Goal: Information Seeking & Learning: Check status

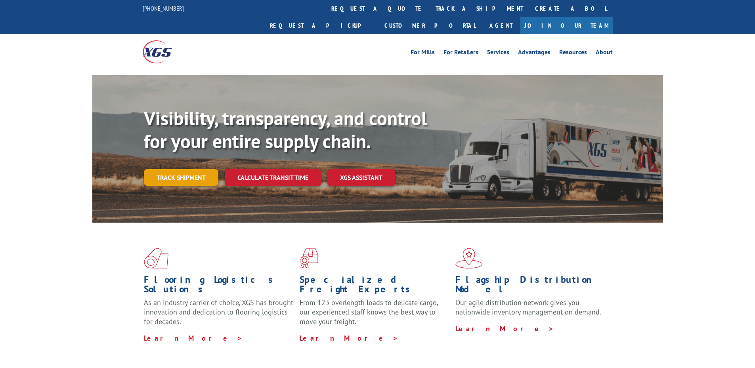
click at [170, 169] on link "Track shipment" at bounding box center [181, 177] width 74 height 17
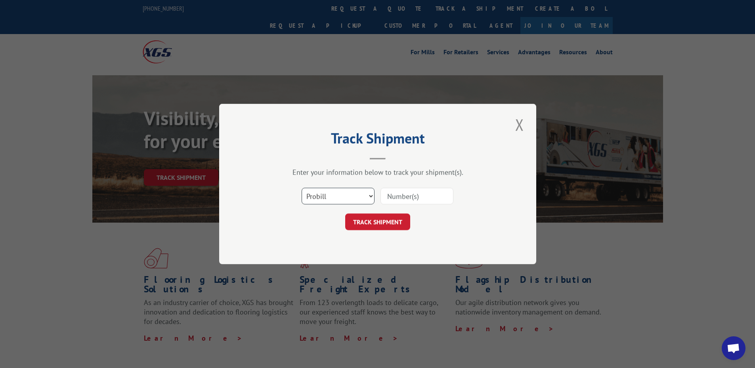
click at [364, 192] on select "Select category... Probill BOL PO" at bounding box center [337, 196] width 73 height 17
select select "po"
click at [301, 188] on select "Select category... Probill BOL PO" at bounding box center [337, 196] width 73 height 17
paste input "04522441"
type input "04522441"
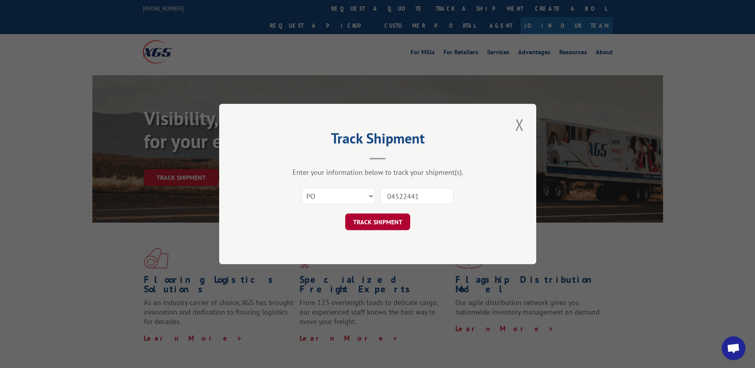
click at [395, 225] on button "TRACK SHIPMENT" at bounding box center [377, 222] width 65 height 17
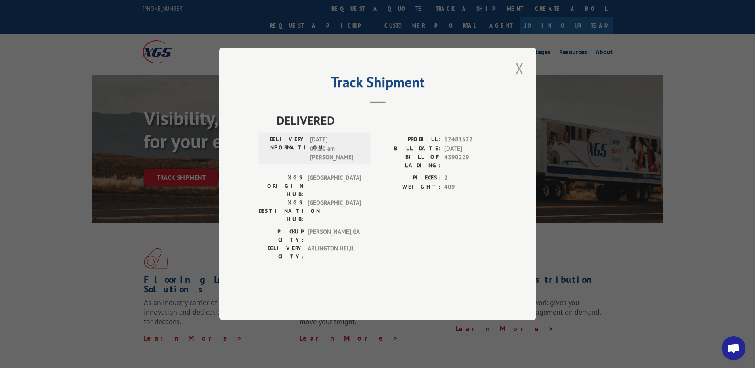
click at [517, 79] on button "Close modal" at bounding box center [519, 68] width 13 height 22
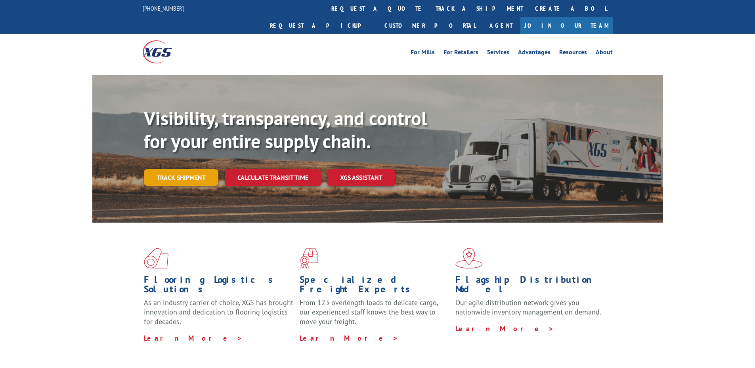
click at [169, 169] on link "Track shipment" at bounding box center [181, 177] width 74 height 17
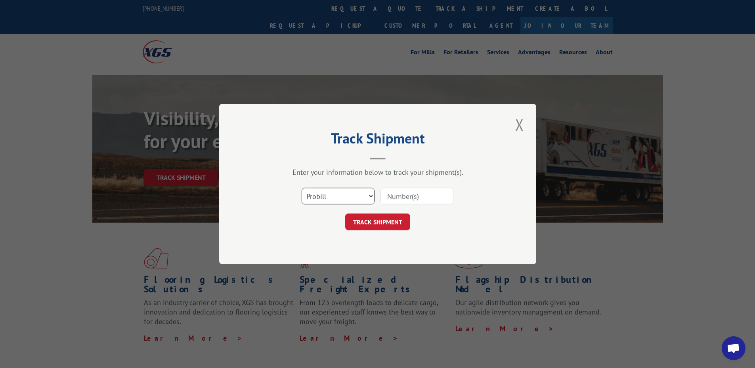
click at [350, 194] on select "Select category... Probill BOL PO" at bounding box center [337, 196] width 73 height 17
select select "po"
click at [301, 188] on select "Select category... Probill BOL PO" at bounding box center [337, 196] width 73 height 17
click at [411, 198] on input at bounding box center [416, 196] width 73 height 17
paste input "04522580"
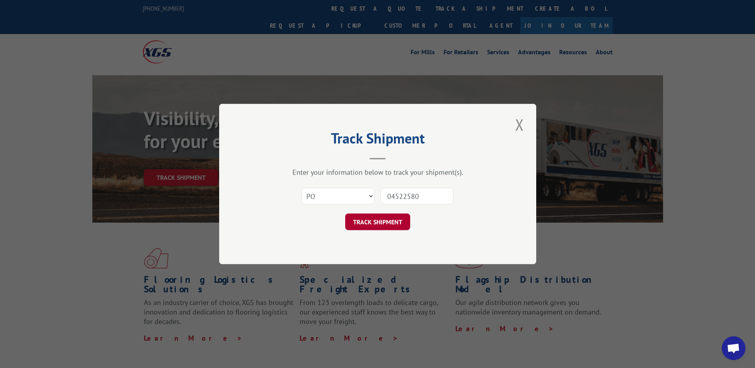
type input "04522580"
click at [395, 219] on button "TRACK SHIPMENT" at bounding box center [377, 222] width 65 height 17
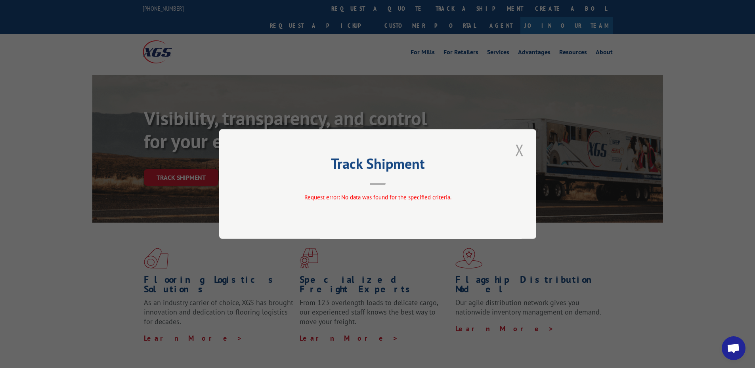
click at [515, 153] on button "Close modal" at bounding box center [519, 150] width 13 height 22
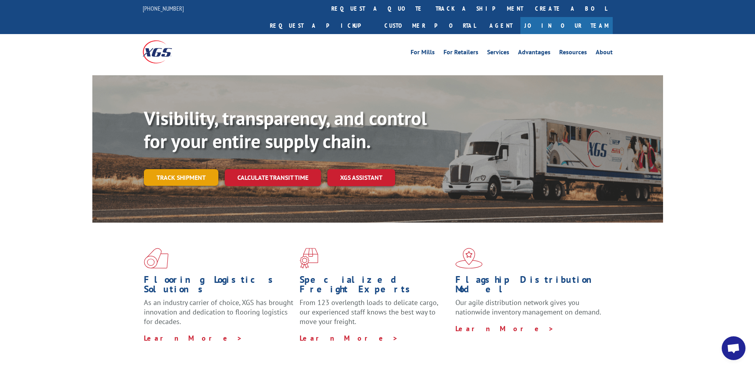
click at [162, 169] on link "Track shipment" at bounding box center [181, 177] width 74 height 17
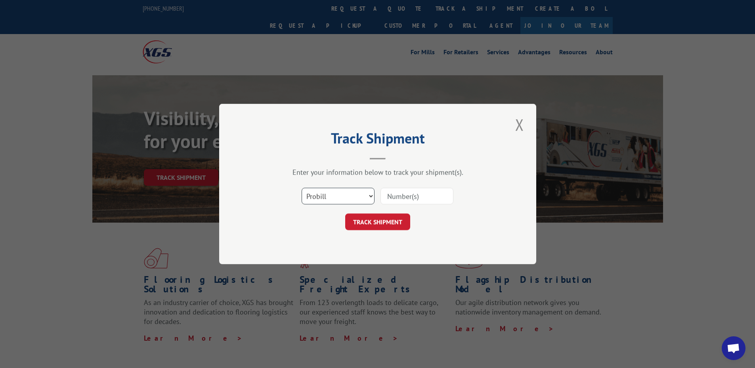
click at [315, 197] on select "Select category... Probill BOL PO" at bounding box center [337, 196] width 73 height 17
select select "po"
click at [301, 188] on select "Select category... Probill BOL PO" at bounding box center [337, 196] width 73 height 17
click at [410, 198] on input at bounding box center [416, 196] width 73 height 17
paste input "04522485"
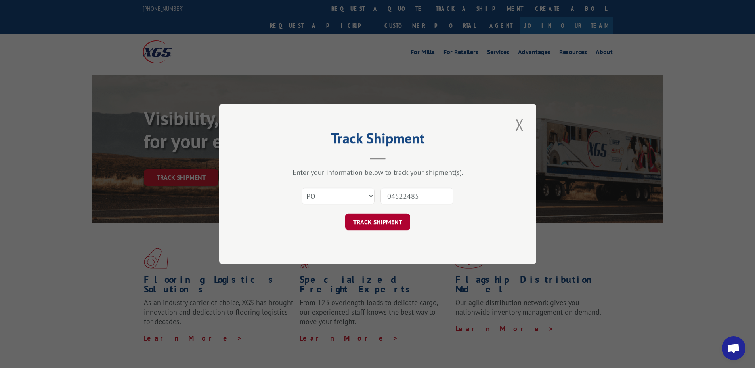
type input "04522485"
click at [385, 229] on button "TRACK SHIPMENT" at bounding box center [377, 222] width 65 height 17
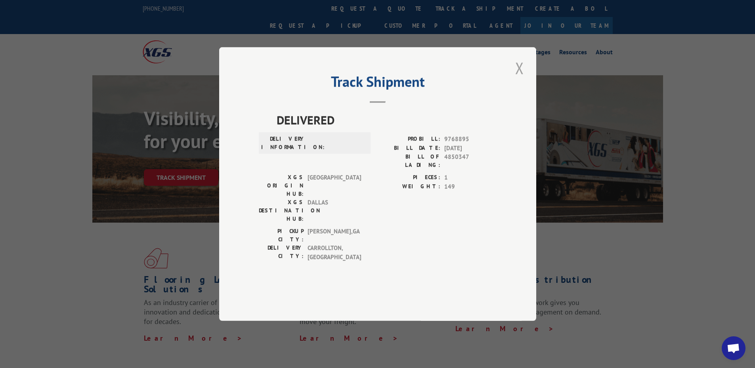
click at [521, 79] on button "Close modal" at bounding box center [519, 68] width 13 height 22
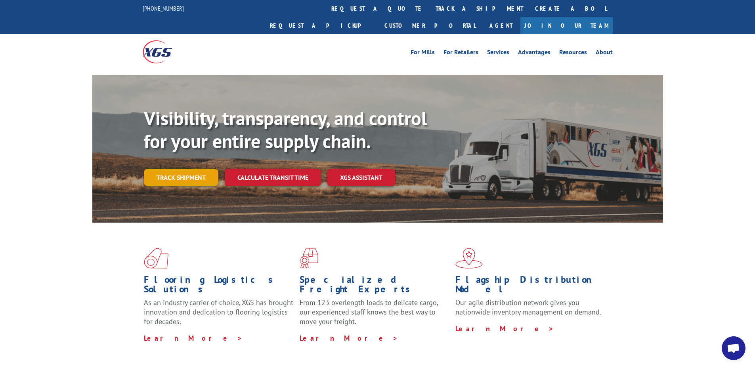
click at [175, 169] on link "Track shipment" at bounding box center [181, 177] width 74 height 17
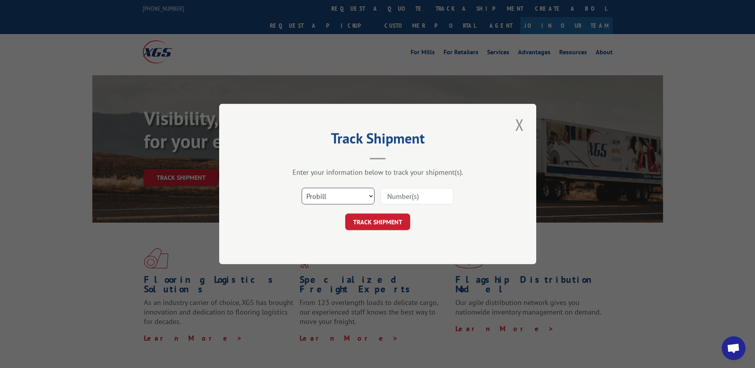
click at [325, 200] on select "Select category... Probill BOL PO" at bounding box center [337, 196] width 73 height 17
select select "po"
click at [301, 188] on select "Select category... Probill BOL PO" at bounding box center [337, 196] width 73 height 17
paste input "04522640"
type input "04522640"
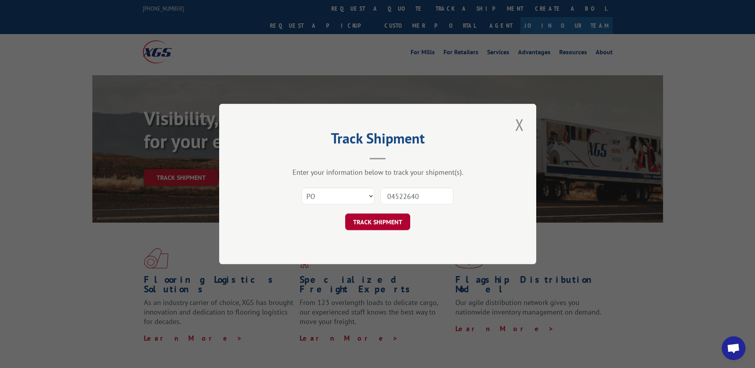
click at [372, 219] on button "TRACK SHIPMENT" at bounding box center [377, 222] width 65 height 17
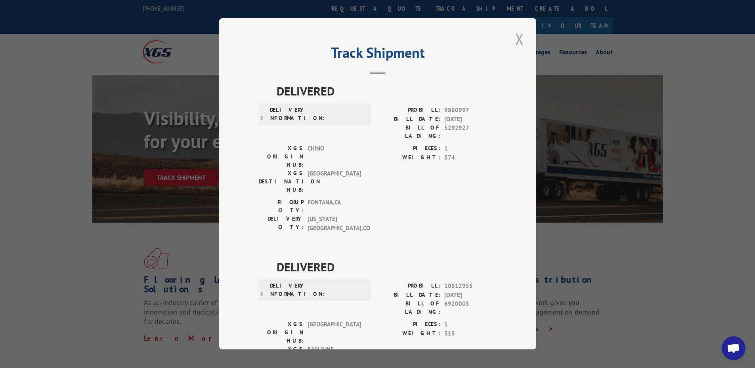
click at [516, 44] on button "Close modal" at bounding box center [519, 39] width 13 height 22
